Goal: Find specific page/section: Find specific page/section

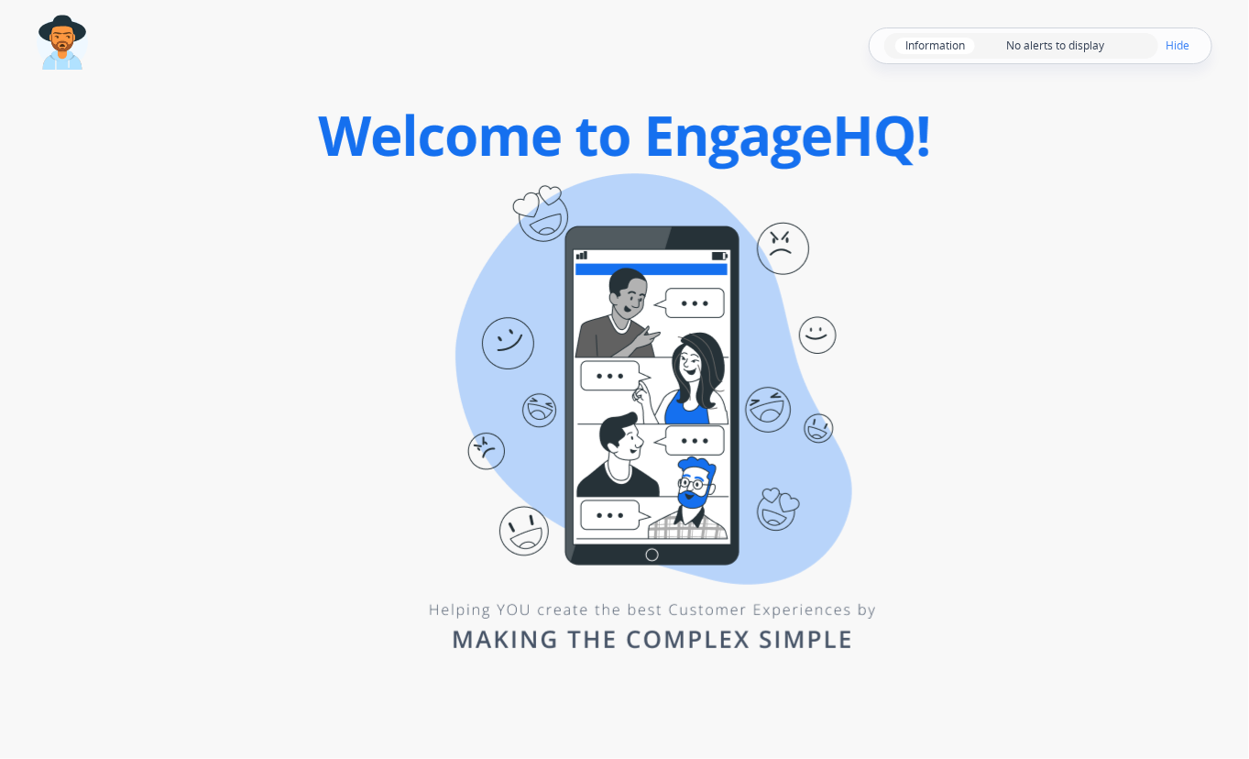
click at [206, 416] on div "Unidentified AWSID: 1234gj5h232 Information No alerts to display Hide Time left…" at bounding box center [624, 379] width 1249 height 759
drag, startPoint x: 202, startPoint y: 433, endPoint x: 188, endPoint y: 421, distance: 18.8
